Goal: Book appointment/travel/reservation

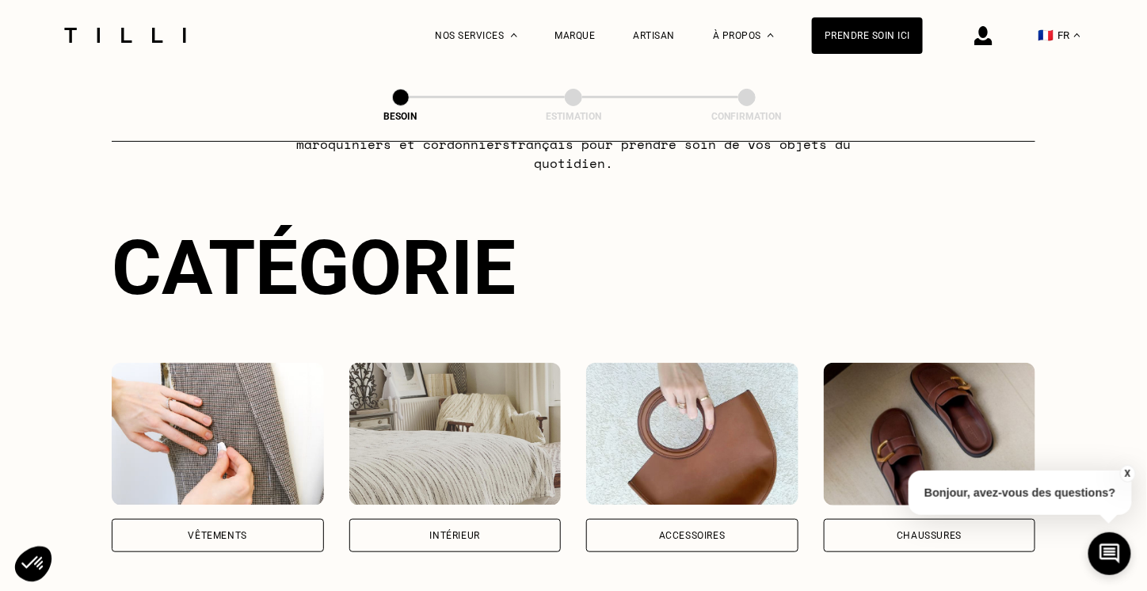
scroll to position [111, 0]
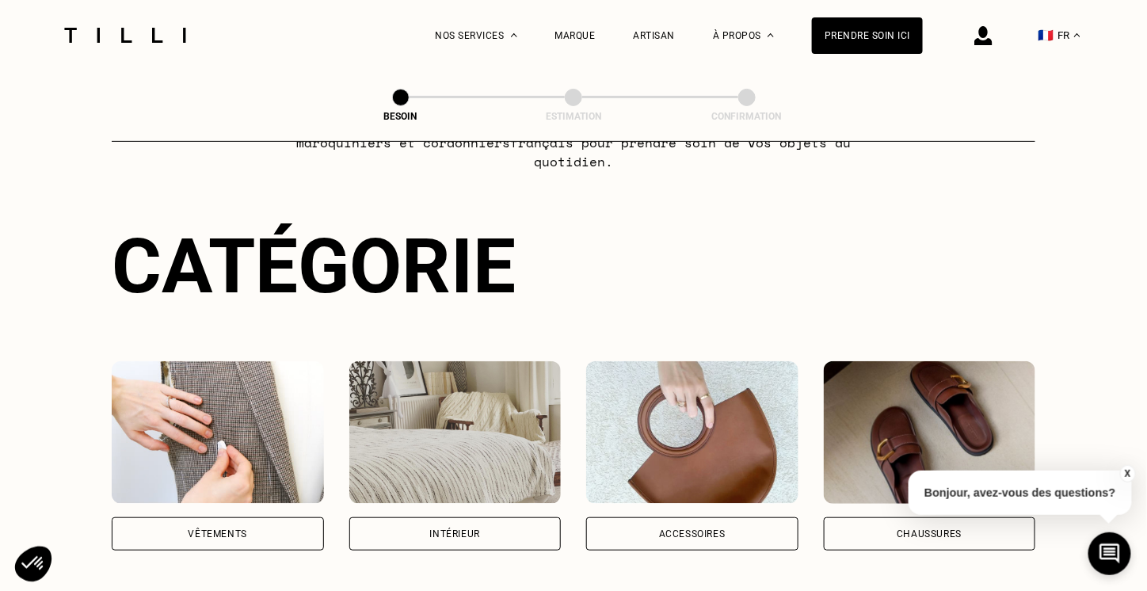
click at [233, 429] on img at bounding box center [218, 432] width 212 height 143
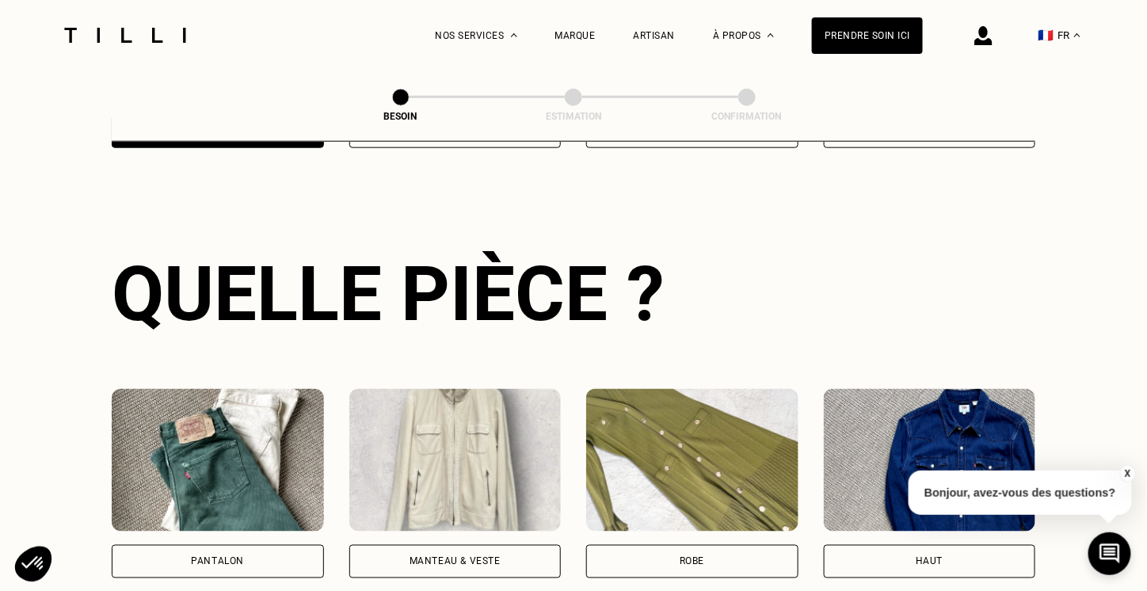
scroll to position [516, 0]
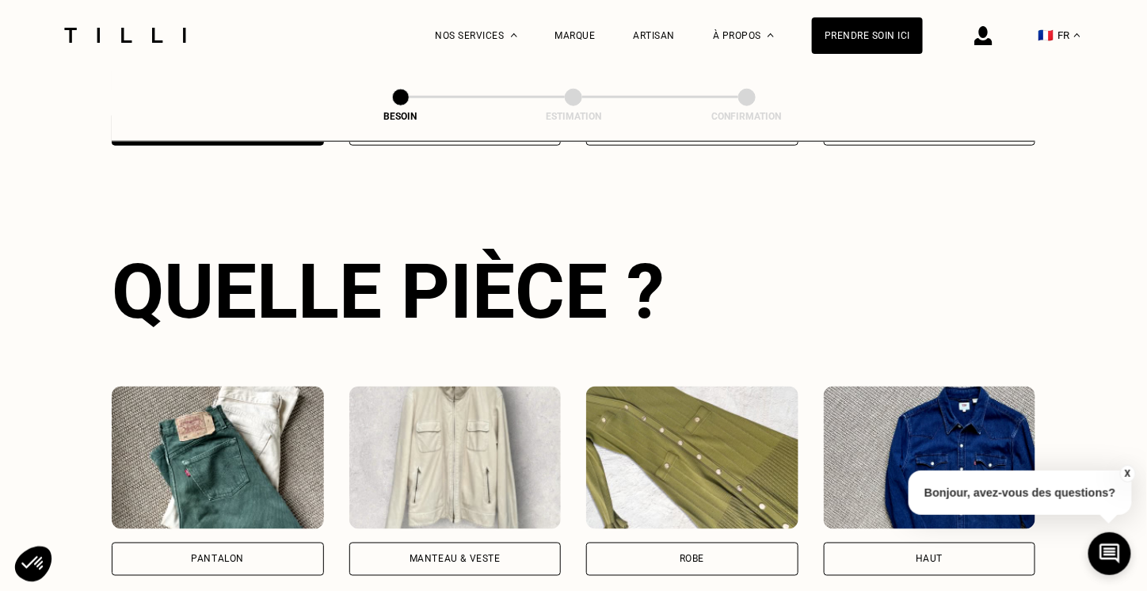
click at [233, 429] on img at bounding box center [218, 458] width 212 height 143
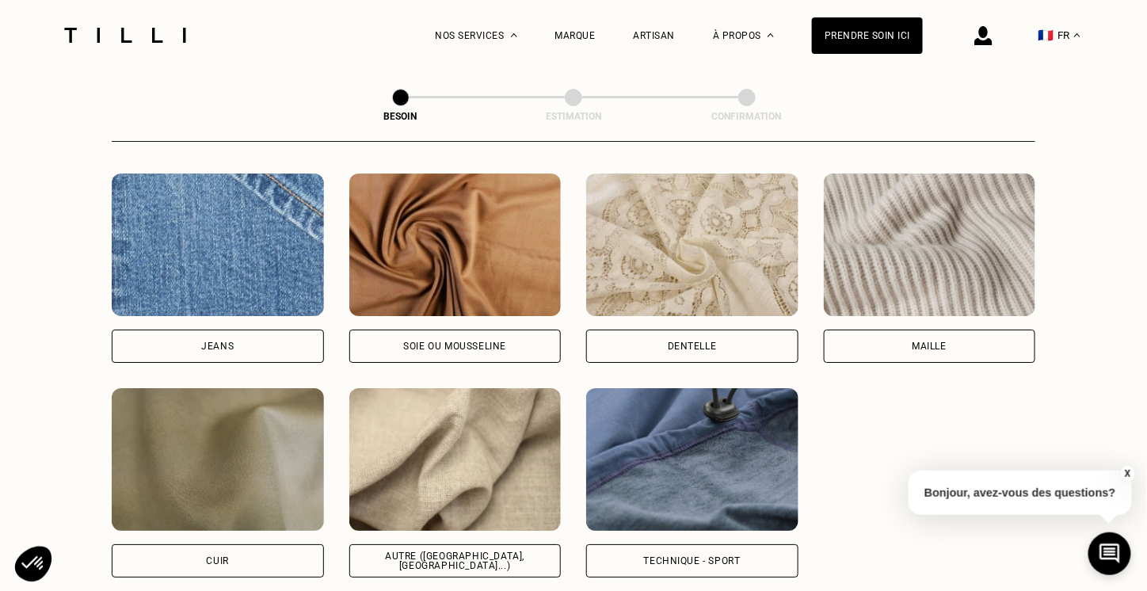
scroll to position [1693, 0]
click at [393, 422] on img at bounding box center [455, 458] width 212 height 143
select select "FR"
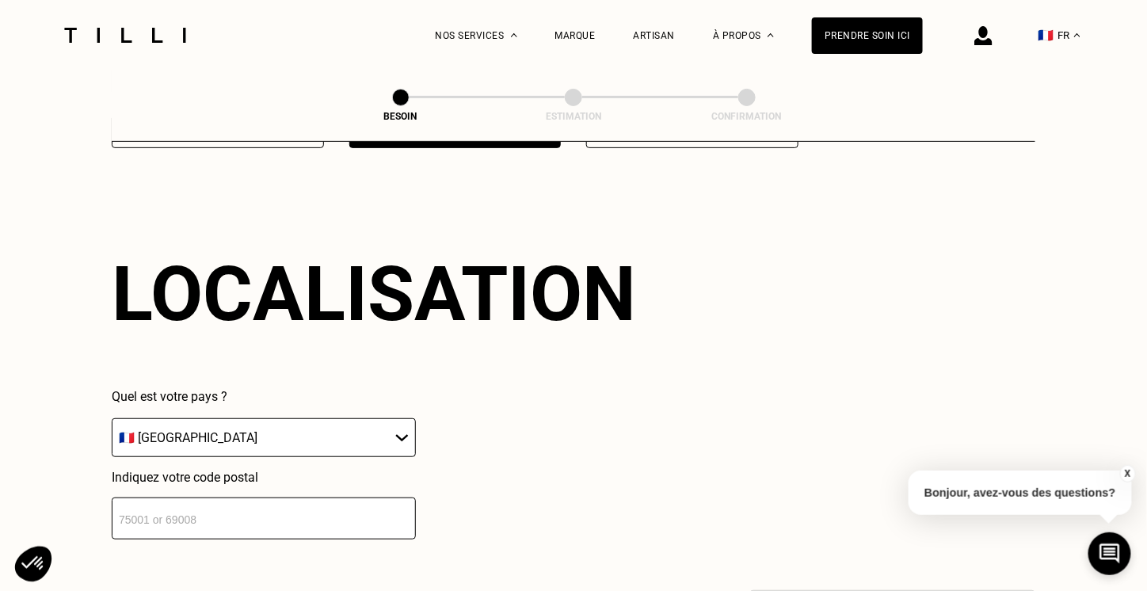
scroll to position [2125, 0]
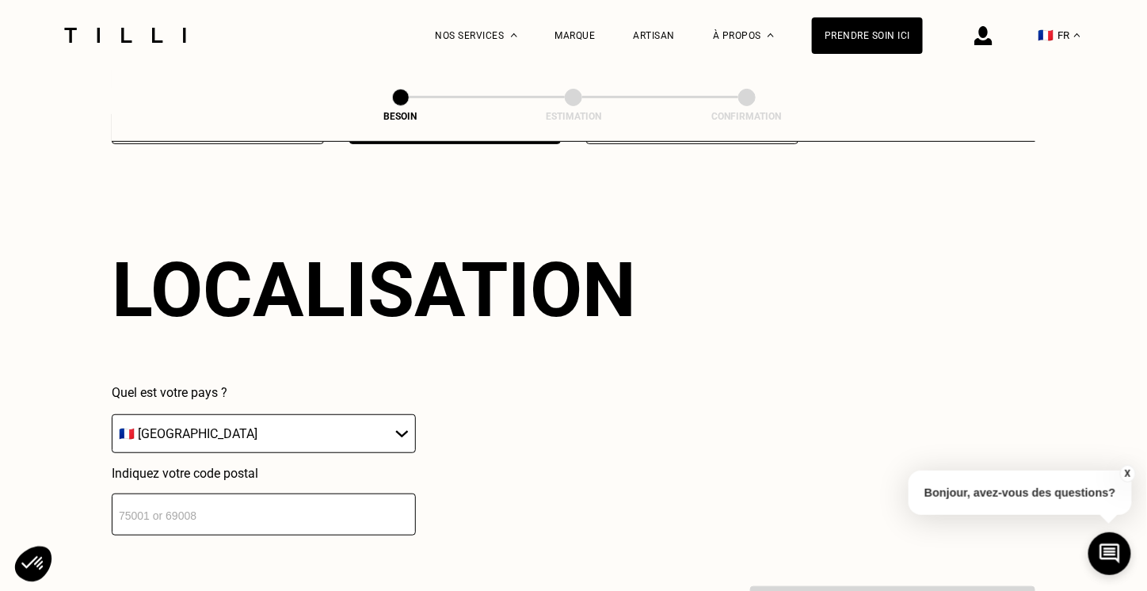
click at [386, 507] on input "number" at bounding box center [264, 515] width 304 height 42
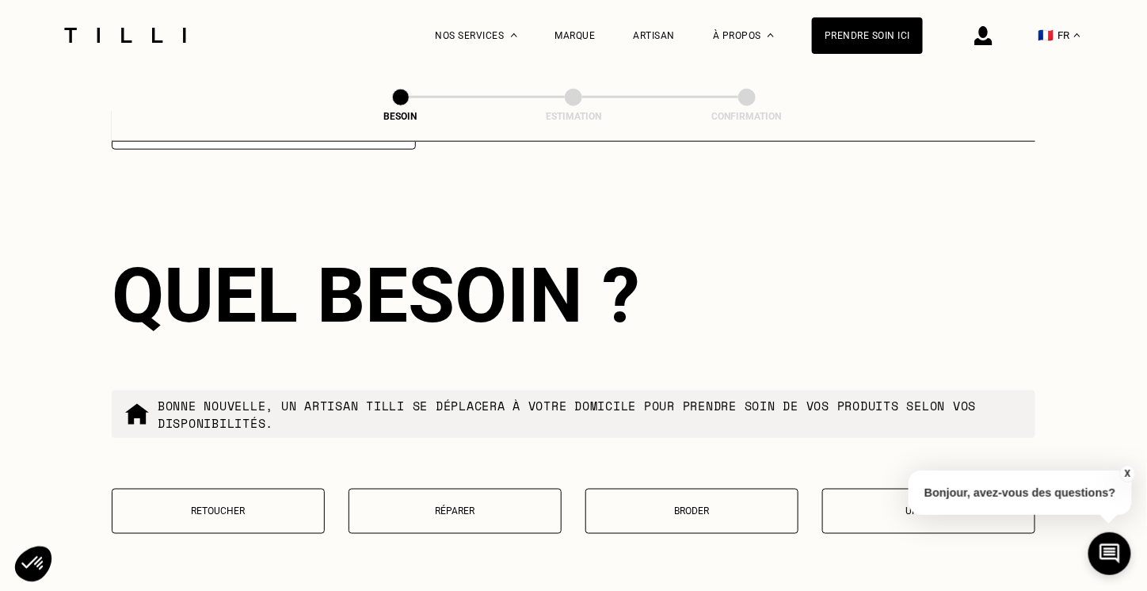
scroll to position [2519, 0]
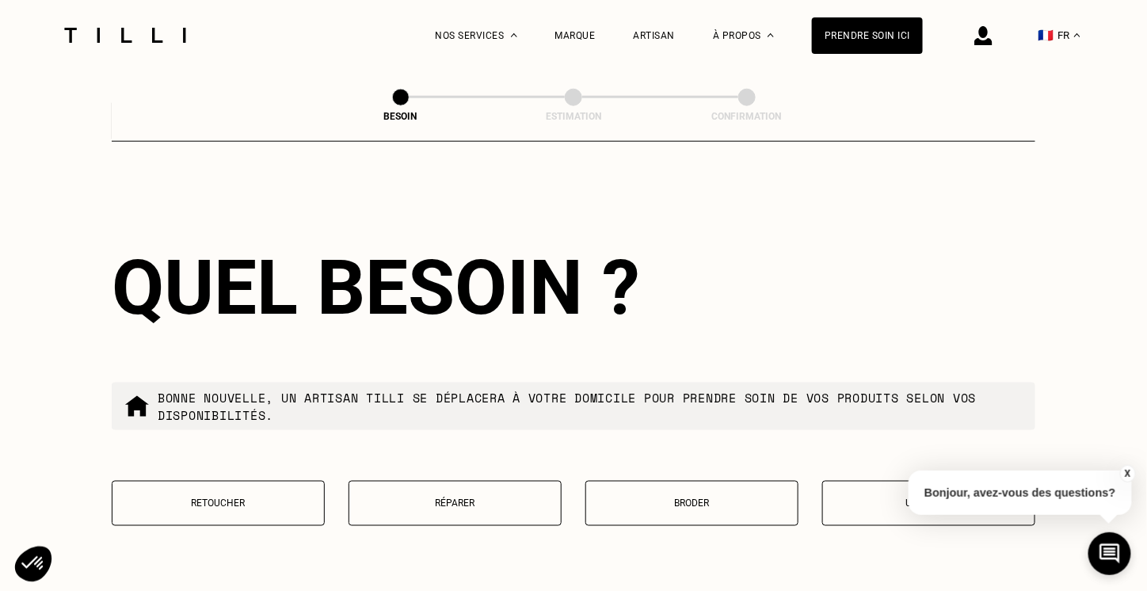
type input "44400"
click at [699, 248] on div "Quel besoin ?" at bounding box center [574, 287] width 924 height 89
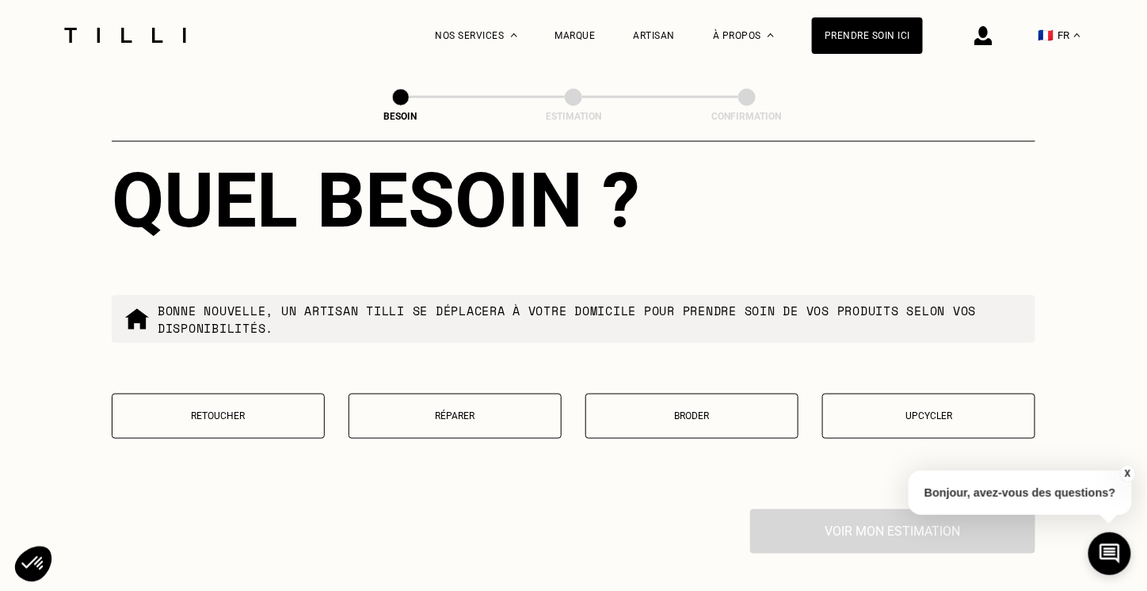
scroll to position [2607, 0]
click at [238, 410] on p "Retoucher" at bounding box center [218, 415] width 196 height 11
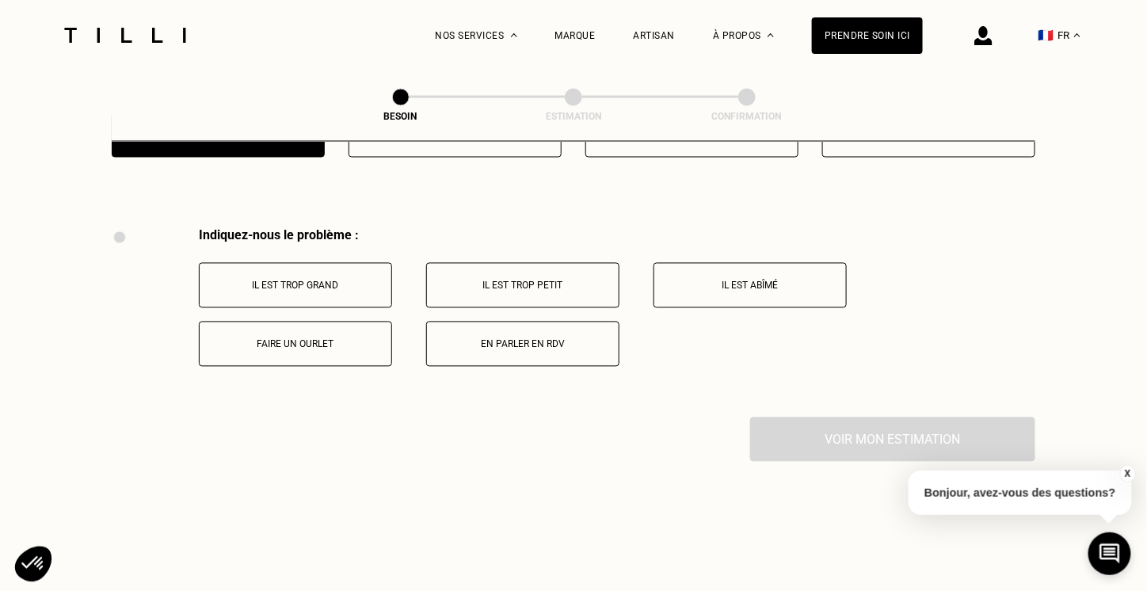
scroll to position [2926, 0]
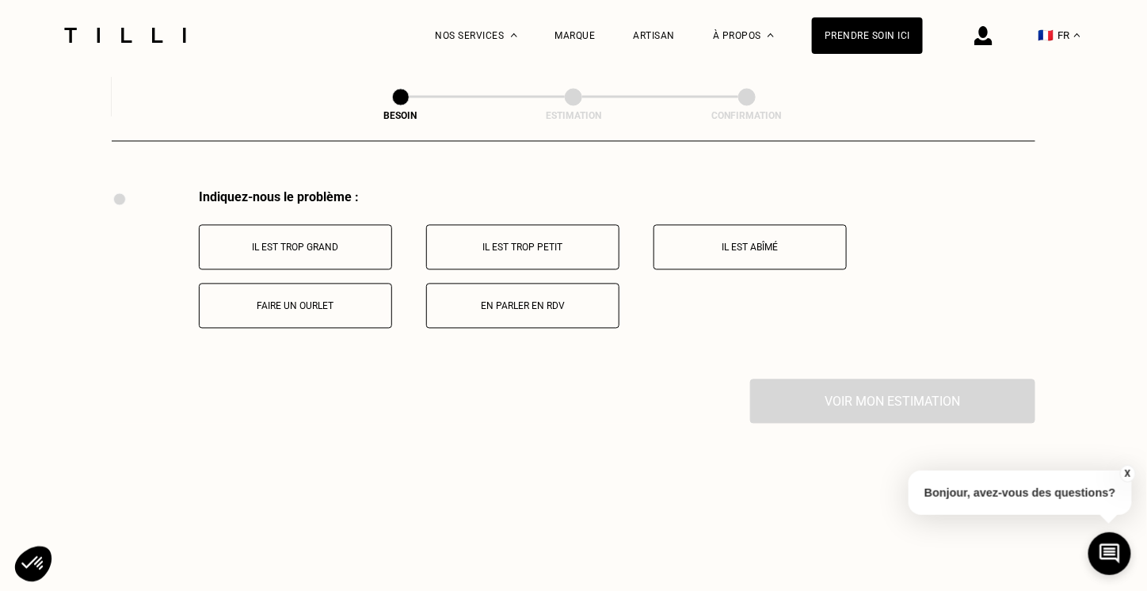
click at [268, 284] on button "Faire un ourlet" at bounding box center [295, 306] width 193 height 45
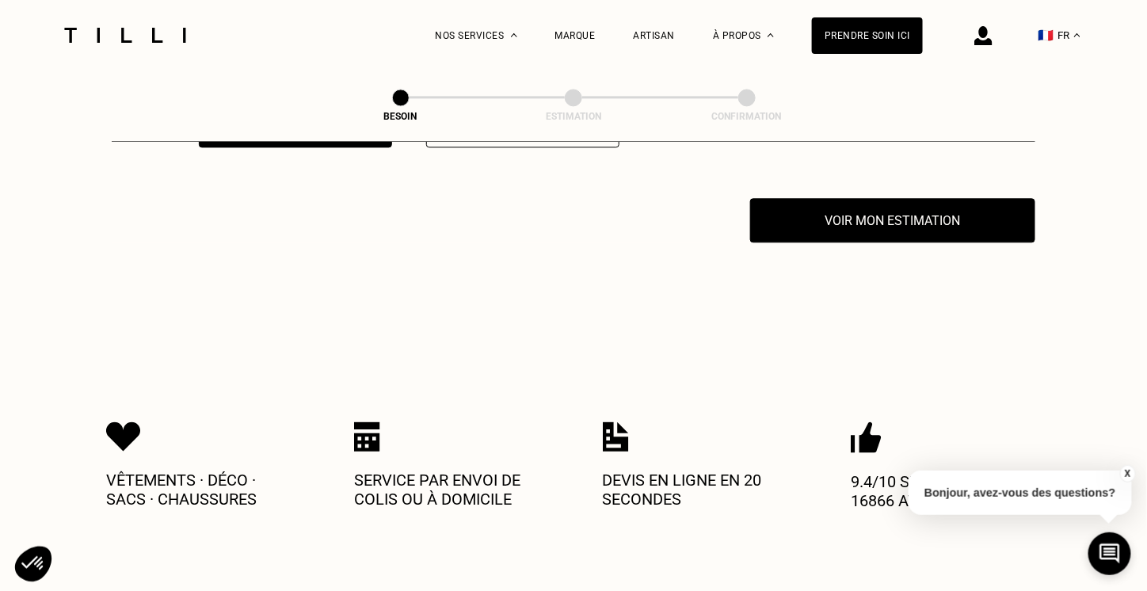
scroll to position [3115, 0]
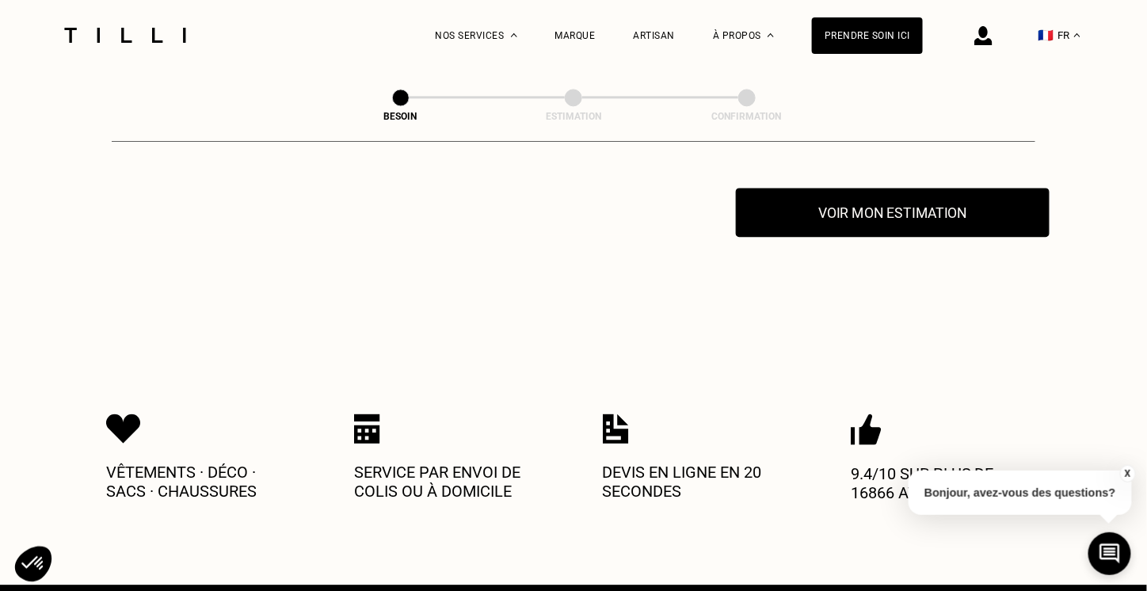
click at [837, 192] on button "Voir mon estimation" at bounding box center [893, 212] width 314 height 49
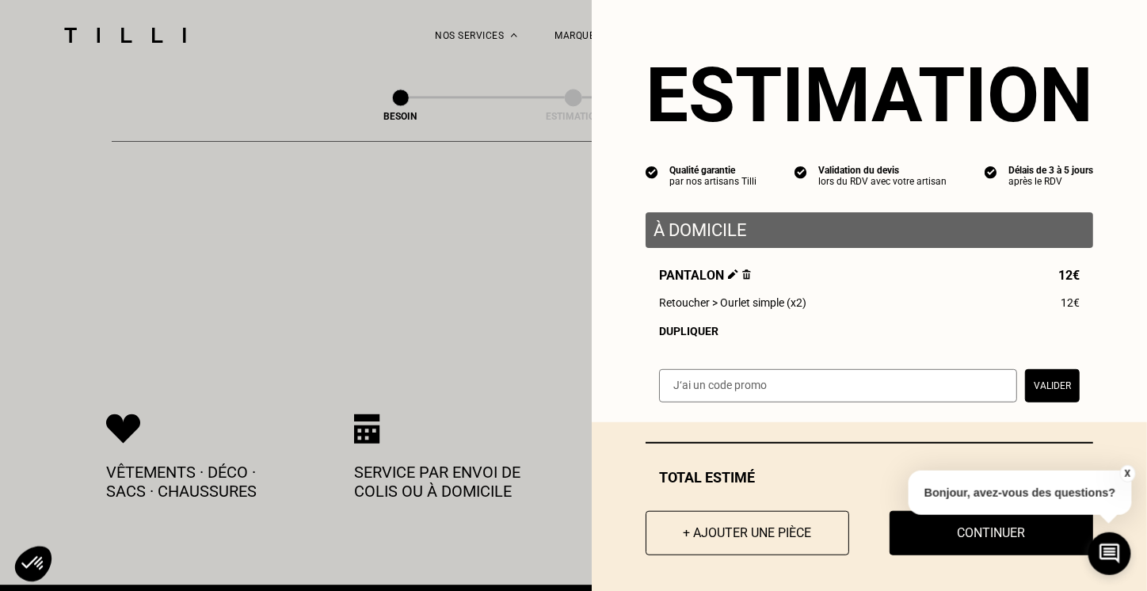
scroll to position [8, 0]
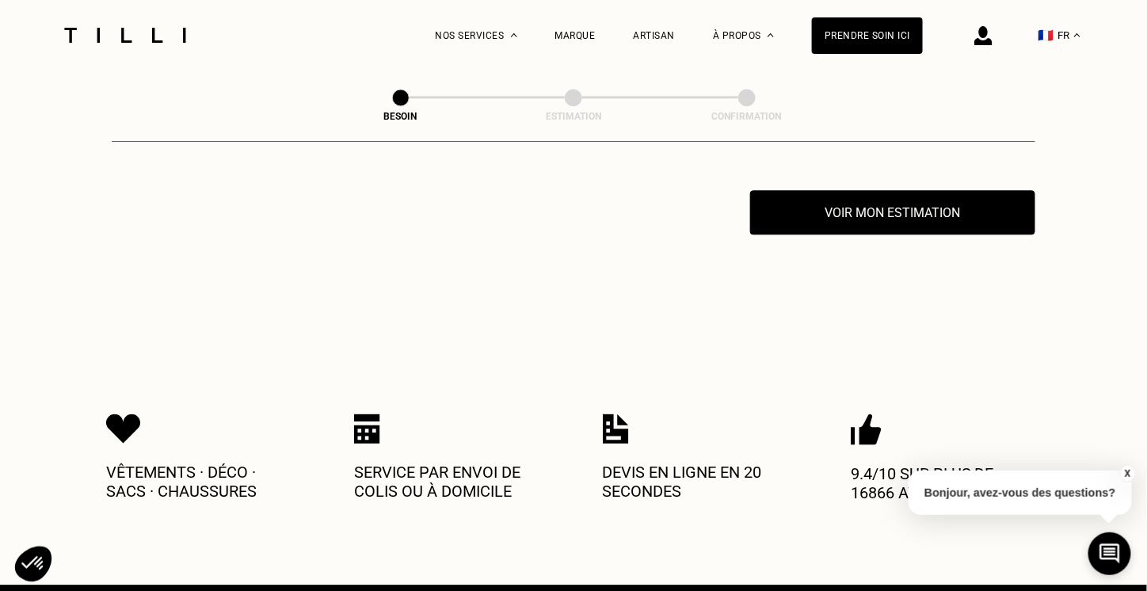
click at [1124, 467] on button "X" at bounding box center [1128, 473] width 16 height 17
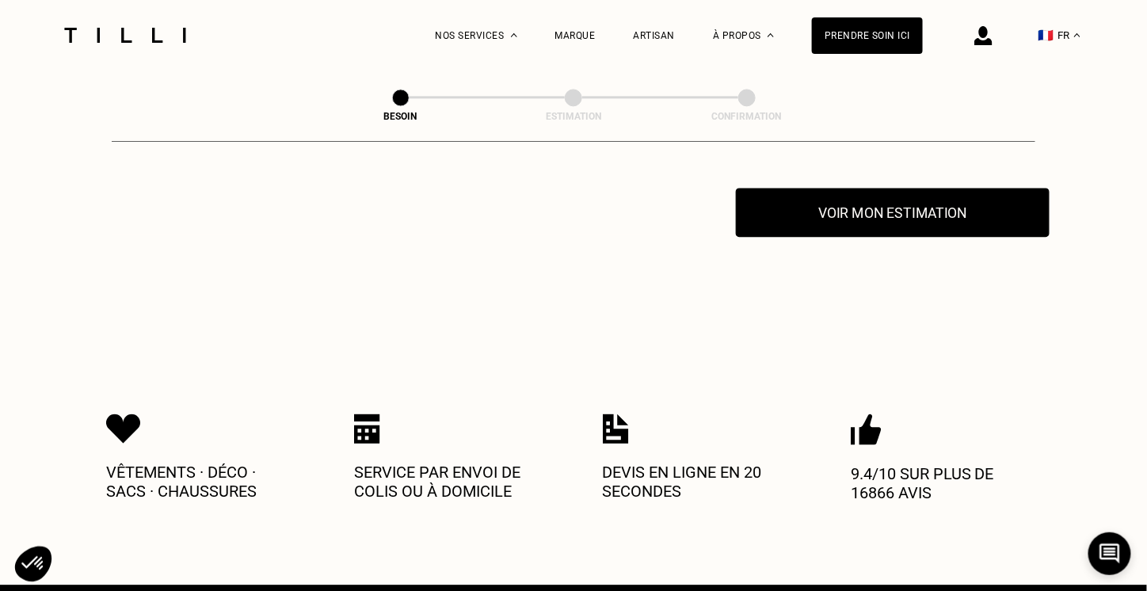
click at [908, 215] on button "Voir mon estimation" at bounding box center [893, 212] width 314 height 49
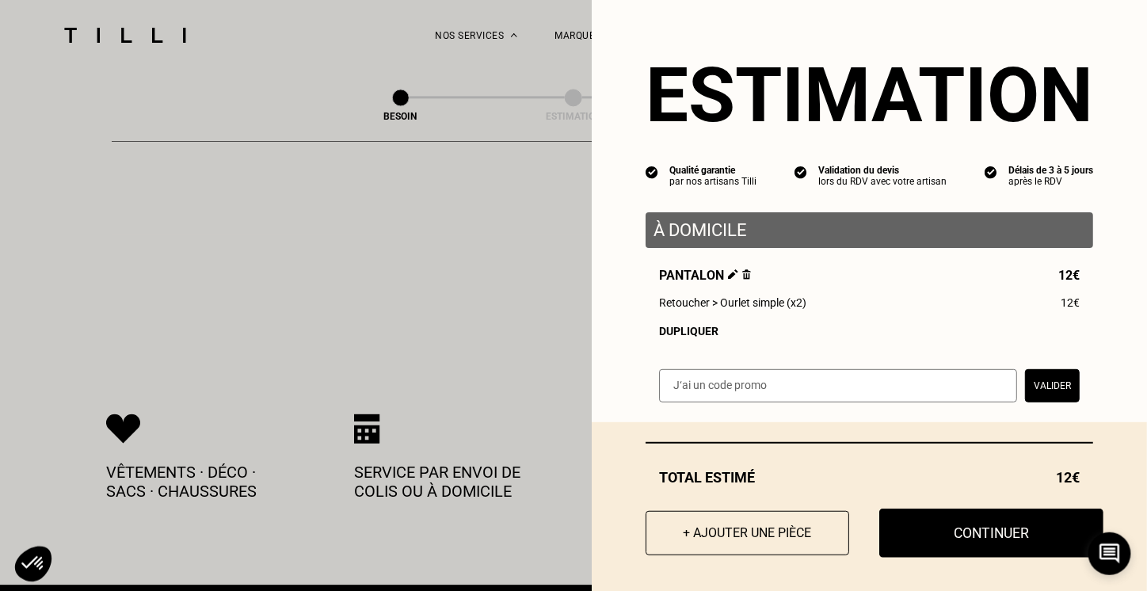
click at [962, 529] on button "Continuer" at bounding box center [992, 533] width 224 height 49
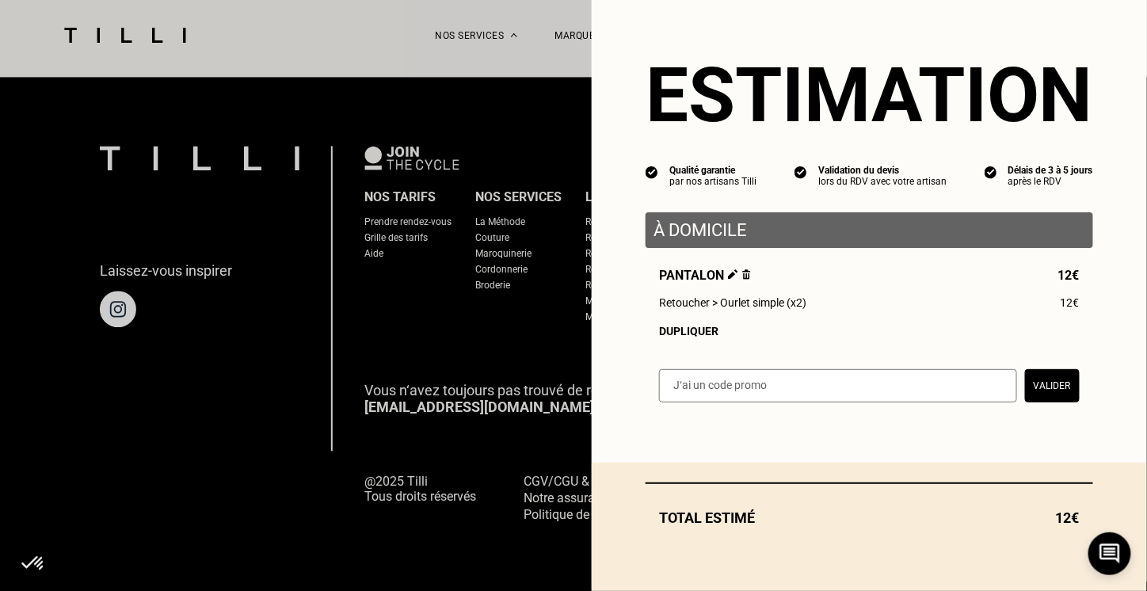
scroll to position [1012, 0]
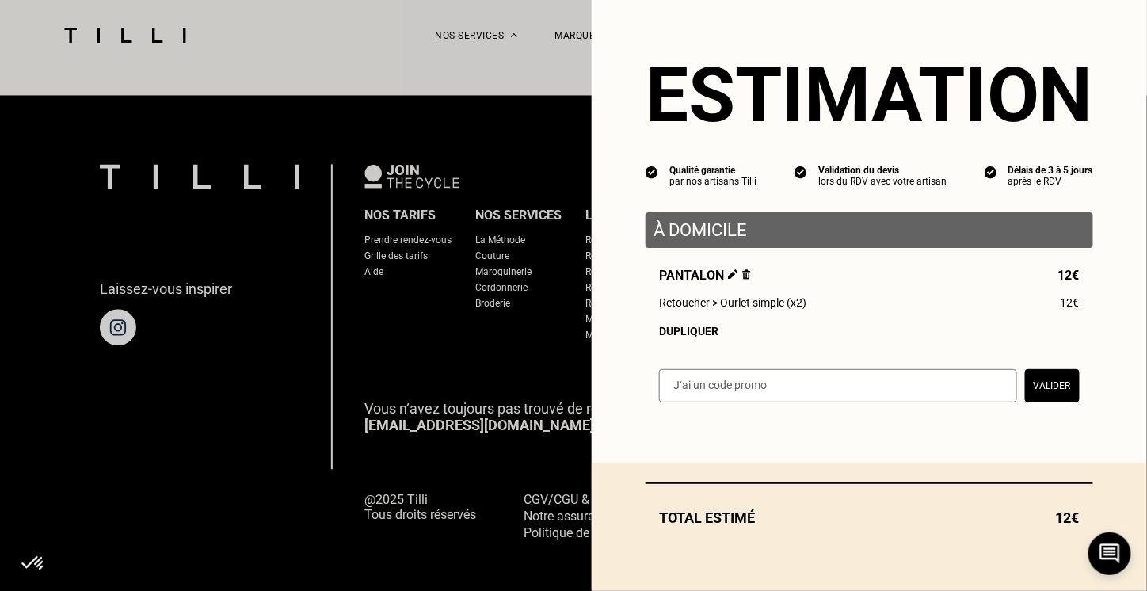
select select "FR"
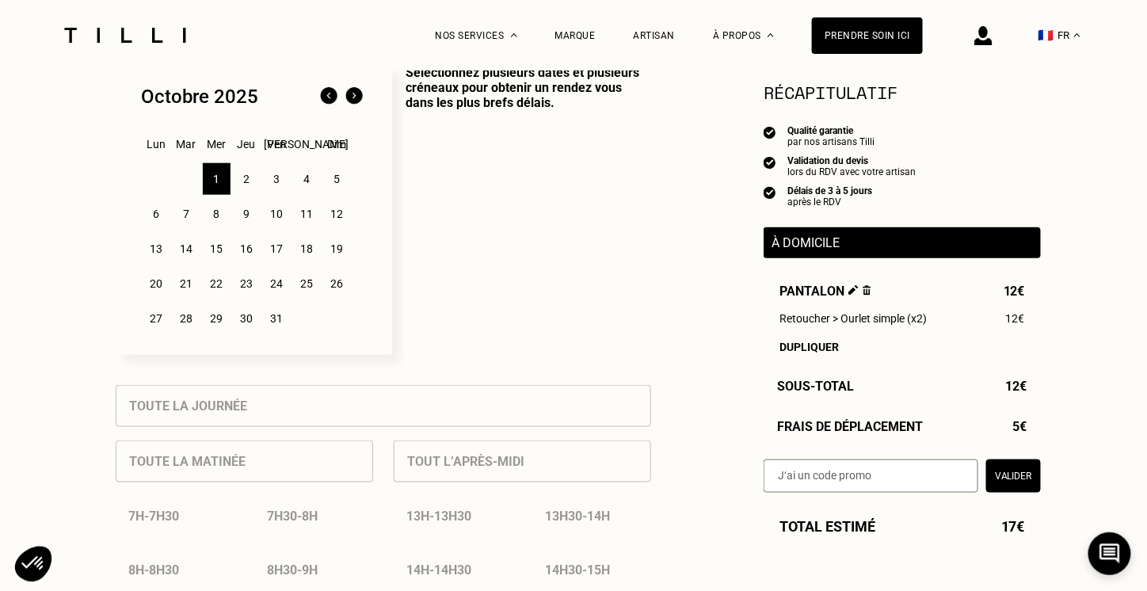
scroll to position [429, 0]
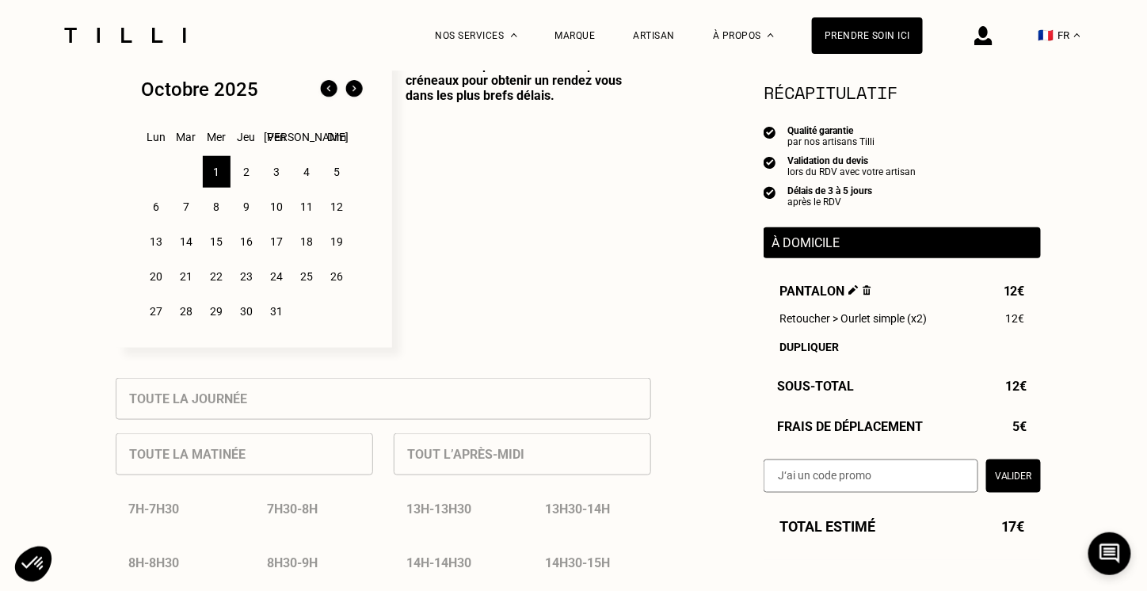
click at [217, 174] on div "1" at bounding box center [217, 172] width 28 height 32
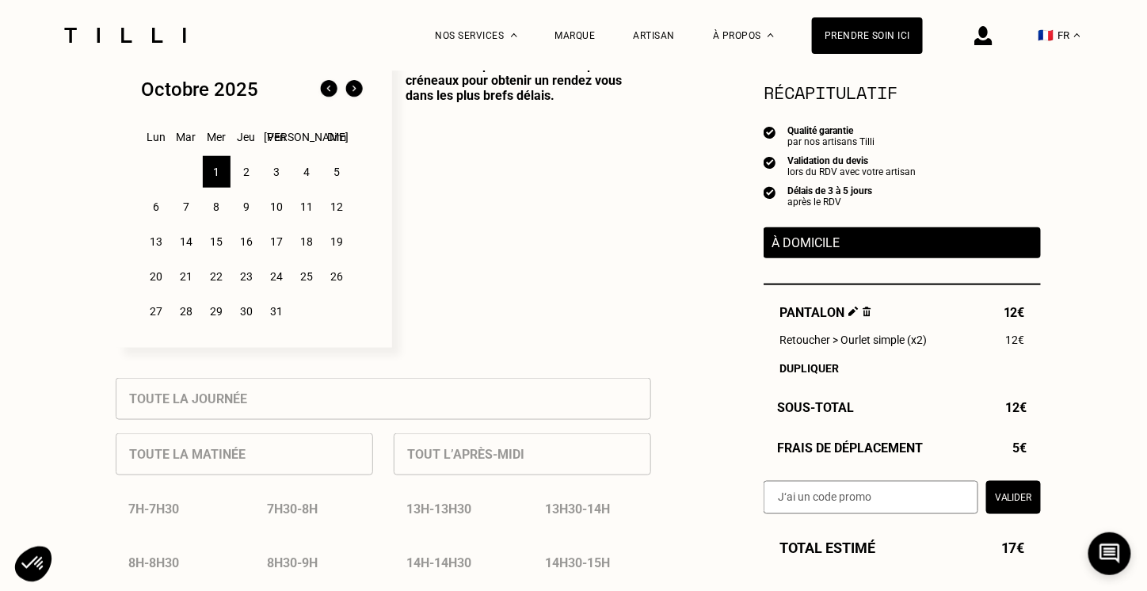
click at [242, 178] on div "2" at bounding box center [247, 172] width 28 height 32
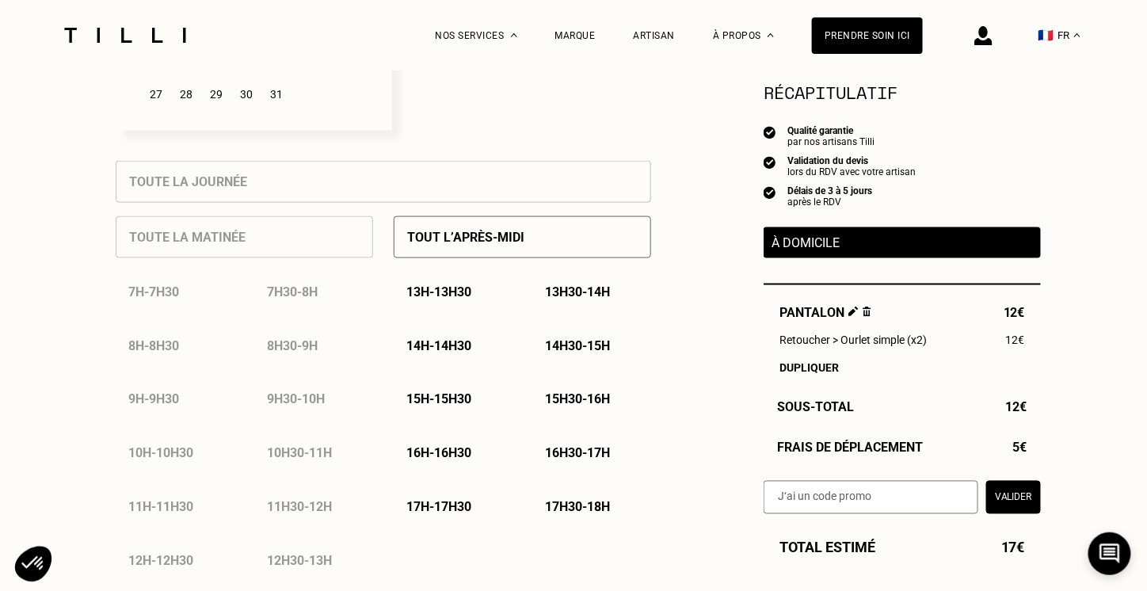
scroll to position [647, 0]
click at [447, 244] on p "Tout l’après-midi" at bounding box center [465, 236] width 117 height 15
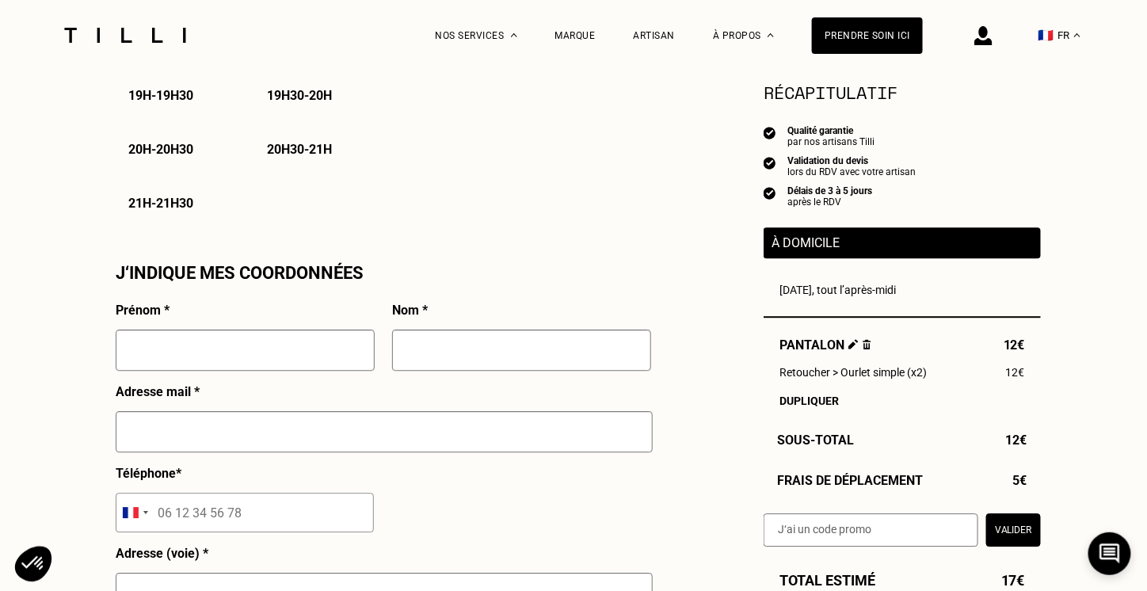
scroll to position [1285, 0]
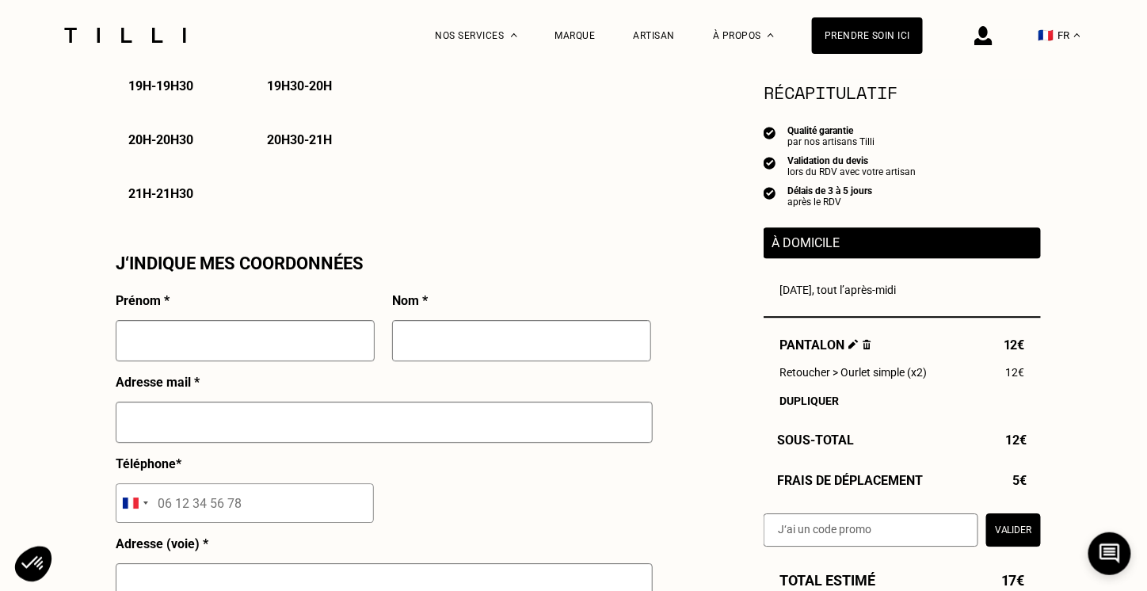
click at [1085, 141] on div "Besoin Estimation Confirmation Estimation Récapitulatif Qualité garantie par no…" at bounding box center [573, 85] width 1147 height 2600
